Goal: Information Seeking & Learning: Learn about a topic

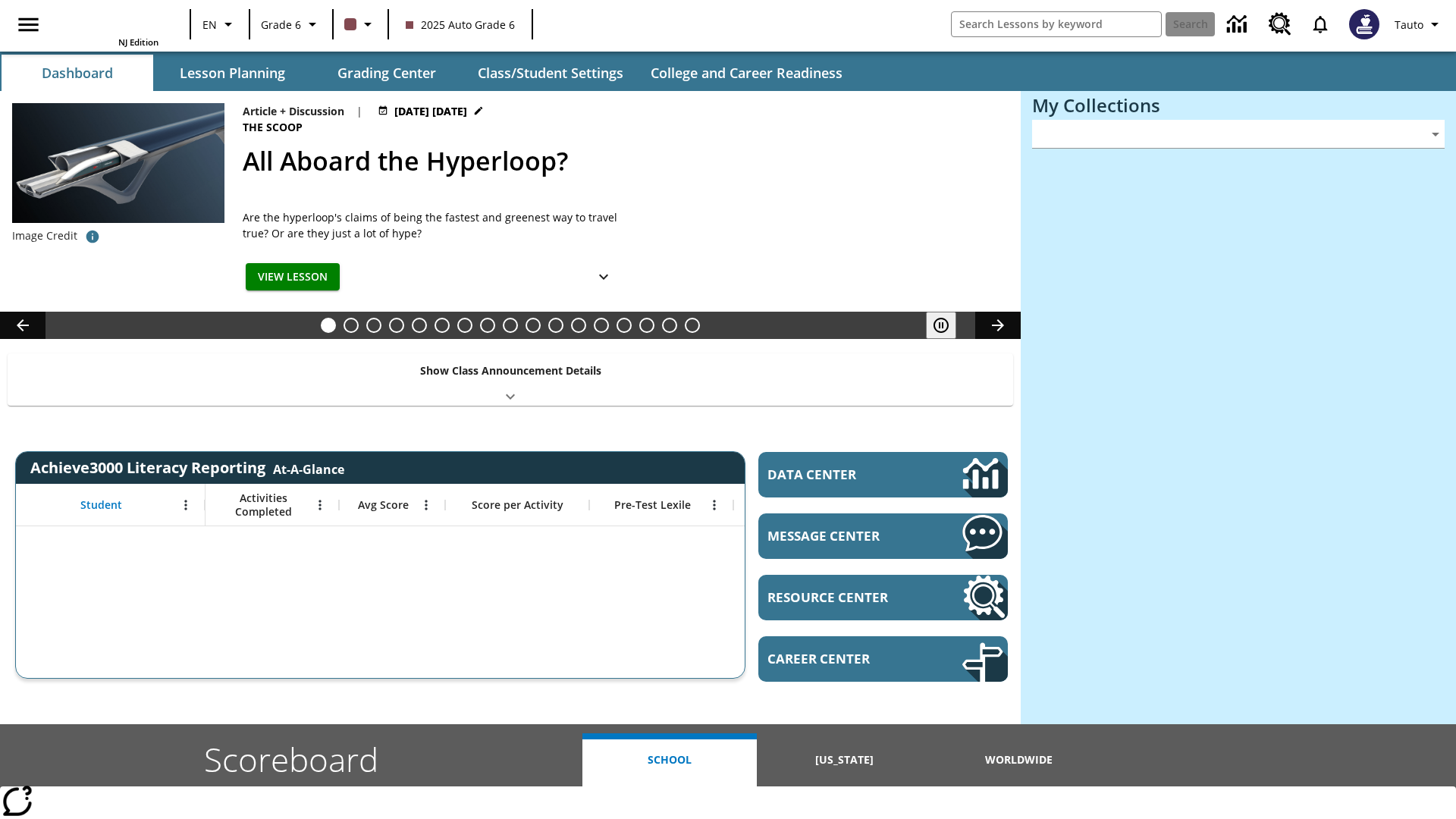
type input "-1"
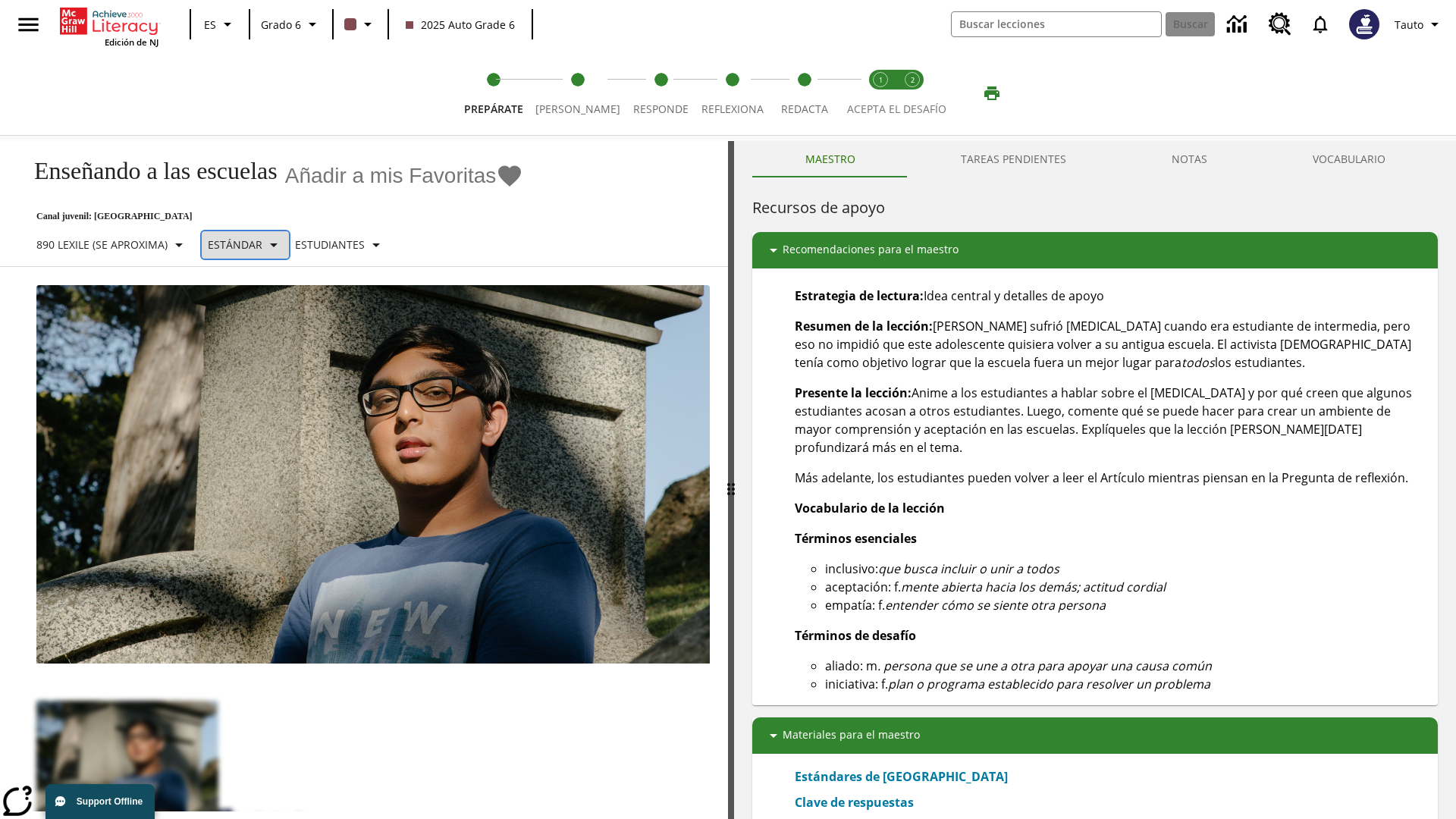
click at [254, 244] on p "Estándar" at bounding box center [235, 244] width 54 height 16
click at [116, 236] on p "890 Lexile (Se aproxima)" at bounding box center [101, 244] width 131 height 16
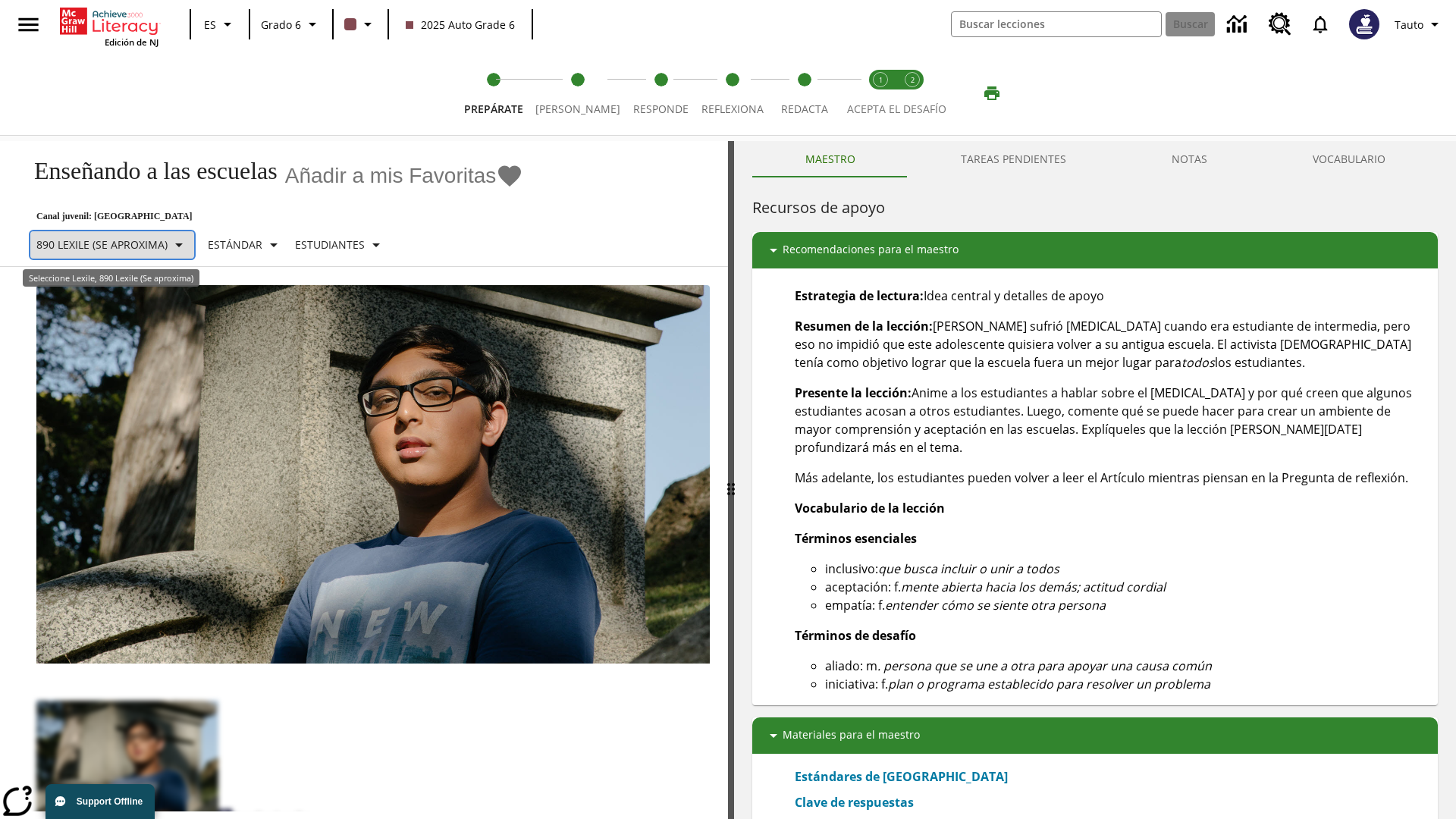
scroll to position [90, 0]
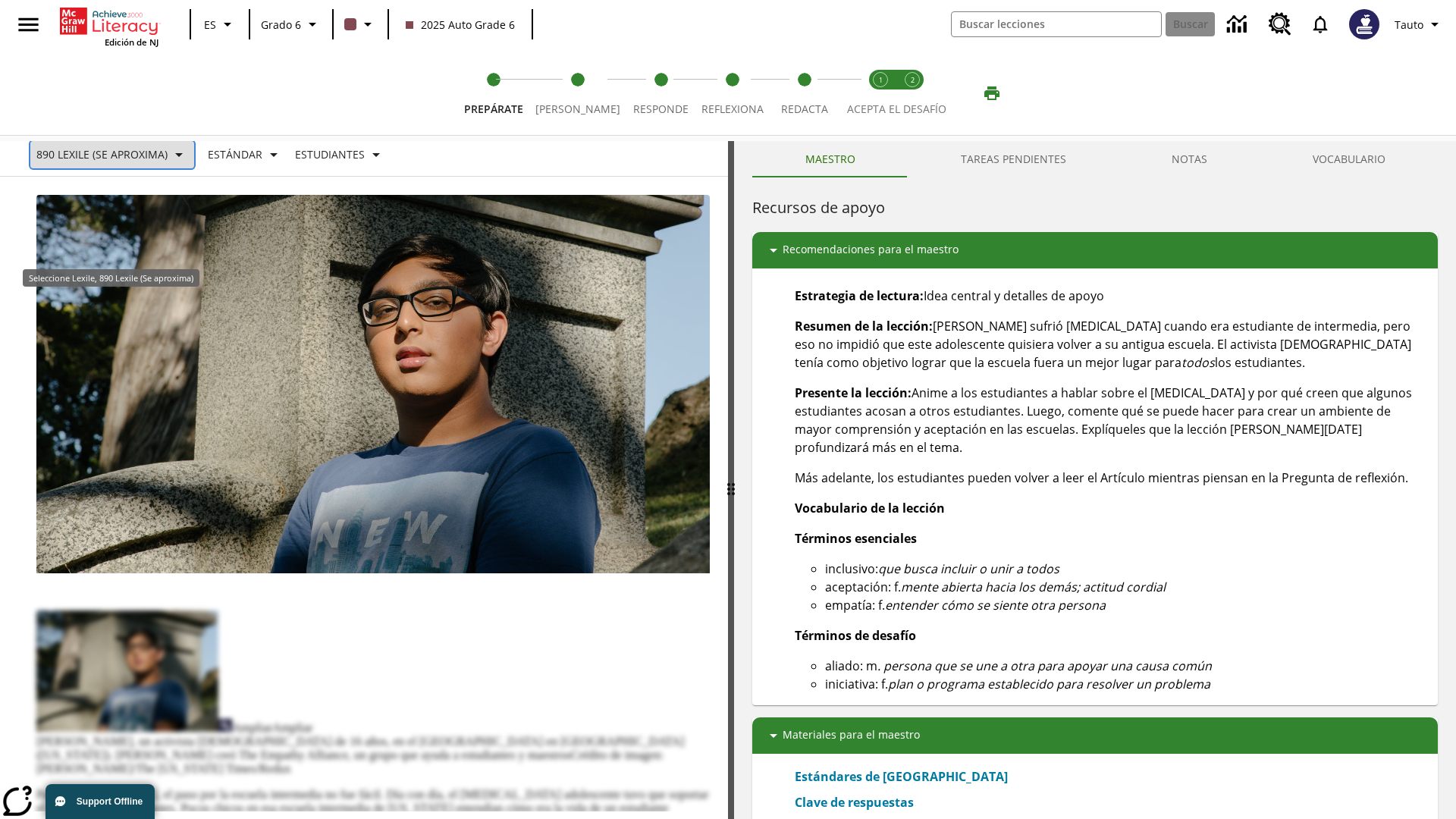
click at [116, 154] on p "890 Lexile (Se aproxima)" at bounding box center [101, 155] width 131 height 16
